Goal: Transaction & Acquisition: Book appointment/travel/reservation

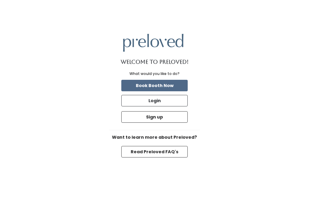
click at [159, 106] on button "Login" at bounding box center [154, 100] width 66 height 11
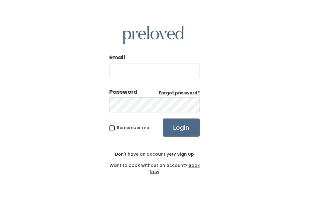
click at [160, 78] on input "Email" at bounding box center [154, 70] width 91 height 15
type input "stregaskis68@gmail.com"
click at [181, 137] on input "Login" at bounding box center [181, 127] width 37 height 18
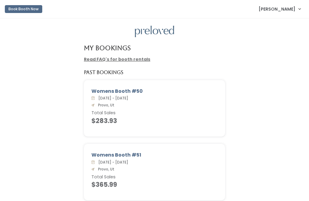
click at [23, 6] on button "Book Booth Now" at bounding box center [23, 9] width 37 height 8
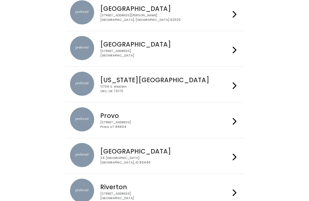
scroll to position [106, 0]
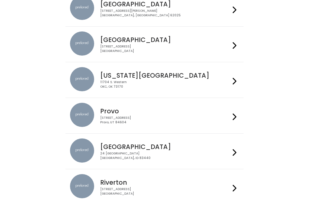
click at [202, 113] on h4 "Provo" at bounding box center [165, 111] width 130 height 7
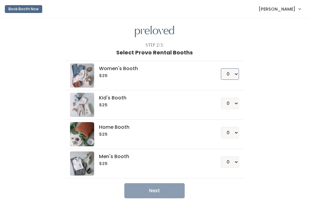
click at [238, 69] on select "0 1 2 3 4" at bounding box center [230, 73] width 18 height 11
select select "2"
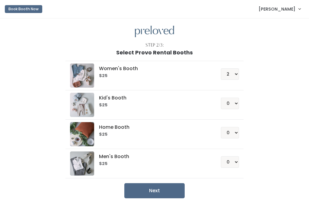
click at [163, 186] on button "Next" at bounding box center [154, 190] width 60 height 15
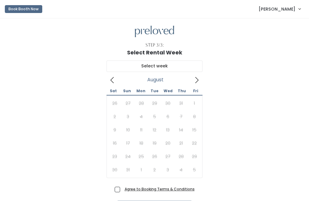
click at [197, 79] on icon at bounding box center [197, 80] width 3 height 6
click at [197, 81] on icon at bounding box center [197, 80] width 7 height 7
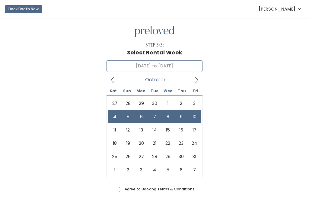
type input "October 11 to October 17"
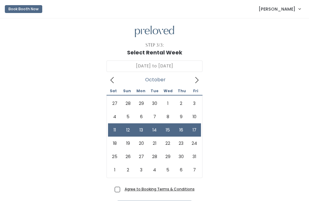
click at [122, 189] on span "Agree to Booking Terms & Conditions" at bounding box center [158, 189] width 73 height 6
click at [122, 189] on input "Agree to Booking Terms & Conditions" at bounding box center [124, 188] width 4 height 4
checkbox input "true"
click at [264, 137] on div "October 11 to October 17 October 2025 Sat Sun Mon Tue Wed Thu Fri 27 28 29 30 1…" at bounding box center [155, 120] width 290 height 129
click at [21, 8] on button "Book Booth Now" at bounding box center [23, 9] width 37 height 8
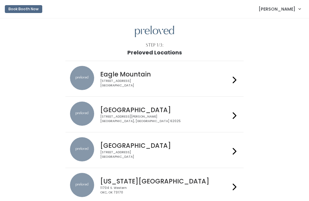
click at [294, 5] on link "[PERSON_NAME]" at bounding box center [280, 8] width 54 height 13
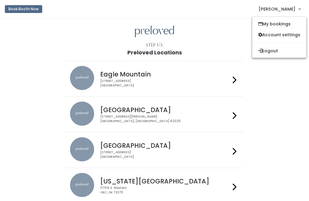
click at [281, 22] on link "My bookings" at bounding box center [280, 23] width 54 height 11
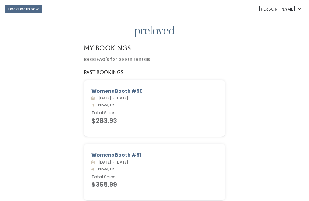
click at [26, 5] on button "Book Booth Now" at bounding box center [23, 9] width 37 height 8
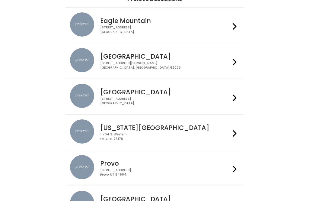
scroll to position [53, 0]
click at [236, 171] on icon at bounding box center [235, 169] width 4 height 9
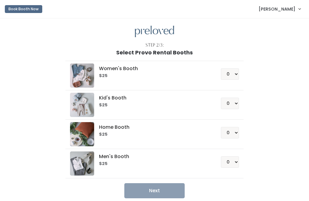
click at [184, 75] on h6 "$25" at bounding box center [152, 75] width 107 height 5
click at [235, 70] on select "0 1 2 3 4" at bounding box center [230, 73] width 18 height 11
select select "2"
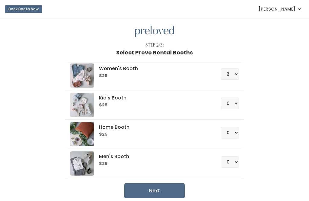
click at [172, 189] on button "Next" at bounding box center [154, 190] width 60 height 15
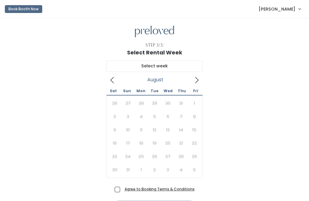
click at [196, 79] on icon at bounding box center [197, 80] width 7 height 7
click at [198, 80] on icon at bounding box center [197, 80] width 7 height 7
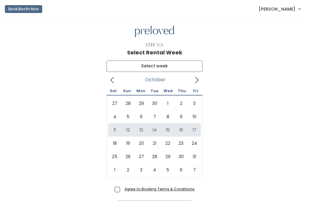
type input "October 11 to October 17"
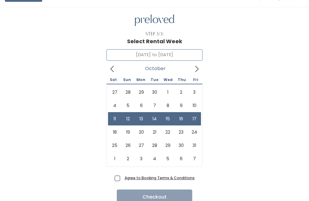
scroll to position [12, 0]
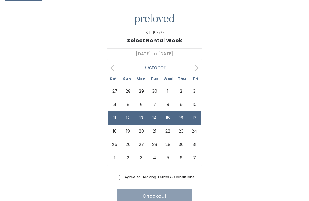
click at [122, 176] on span "Agree to Booking Terms & Conditions" at bounding box center [158, 177] width 73 height 6
click at [122, 176] on input "Agree to Booking Terms & Conditions" at bounding box center [124, 176] width 4 height 4
checkbox input "true"
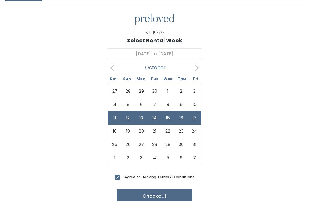
scroll to position [18, 0]
